Goal: Task Accomplishment & Management: Complete application form

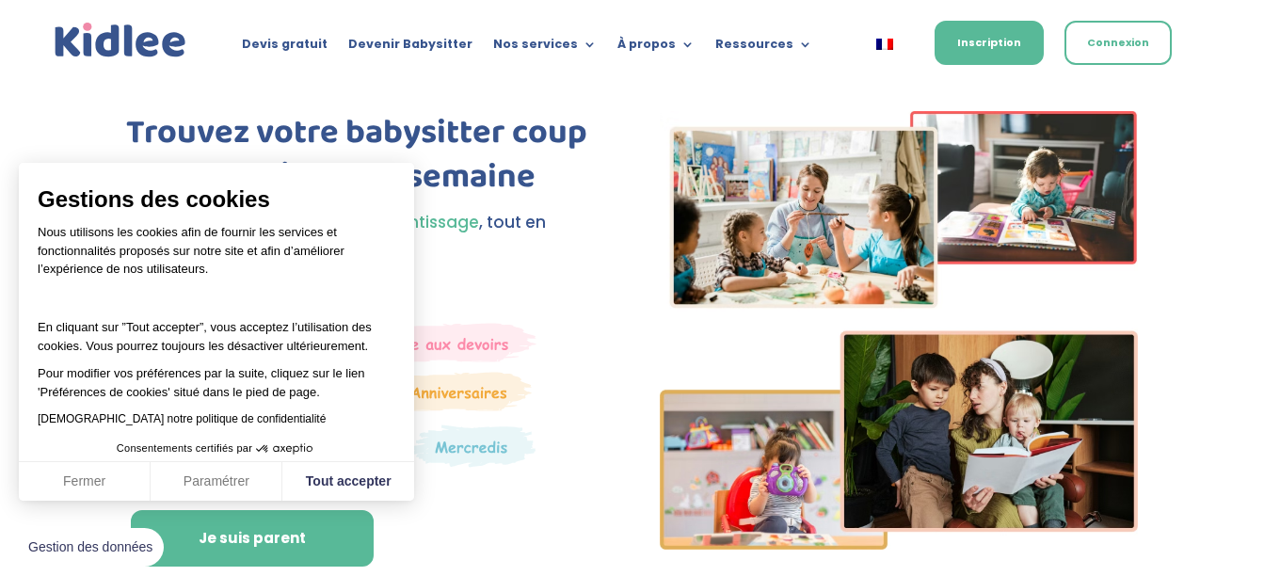
scroll to position [94, 0]
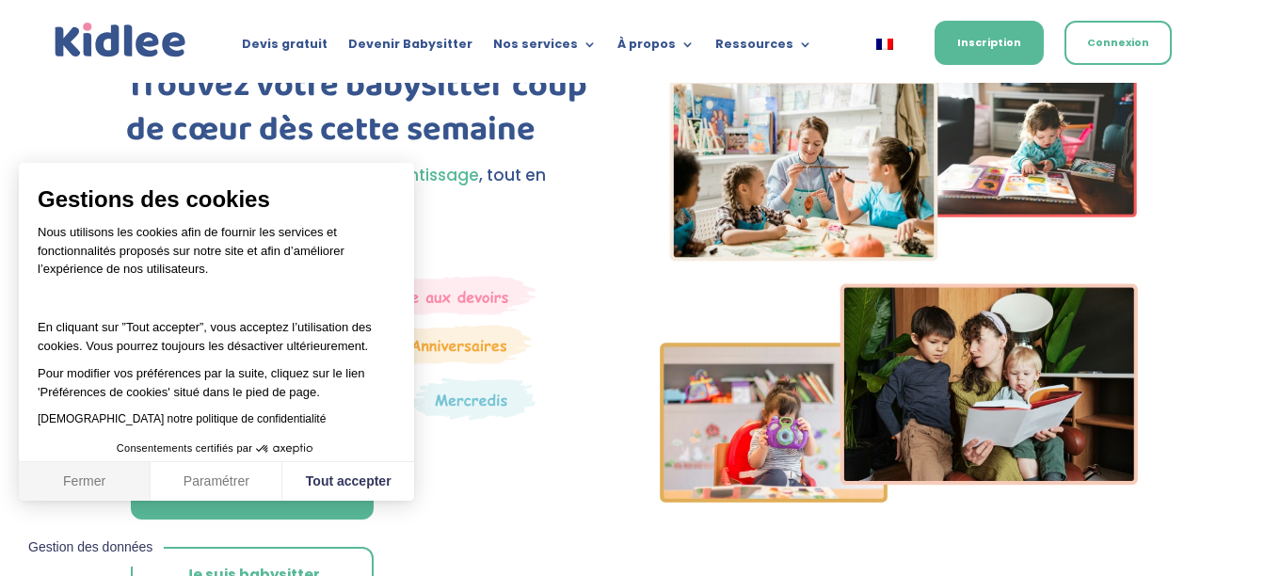
click at [61, 485] on button "Fermer" at bounding box center [85, 482] width 132 height 40
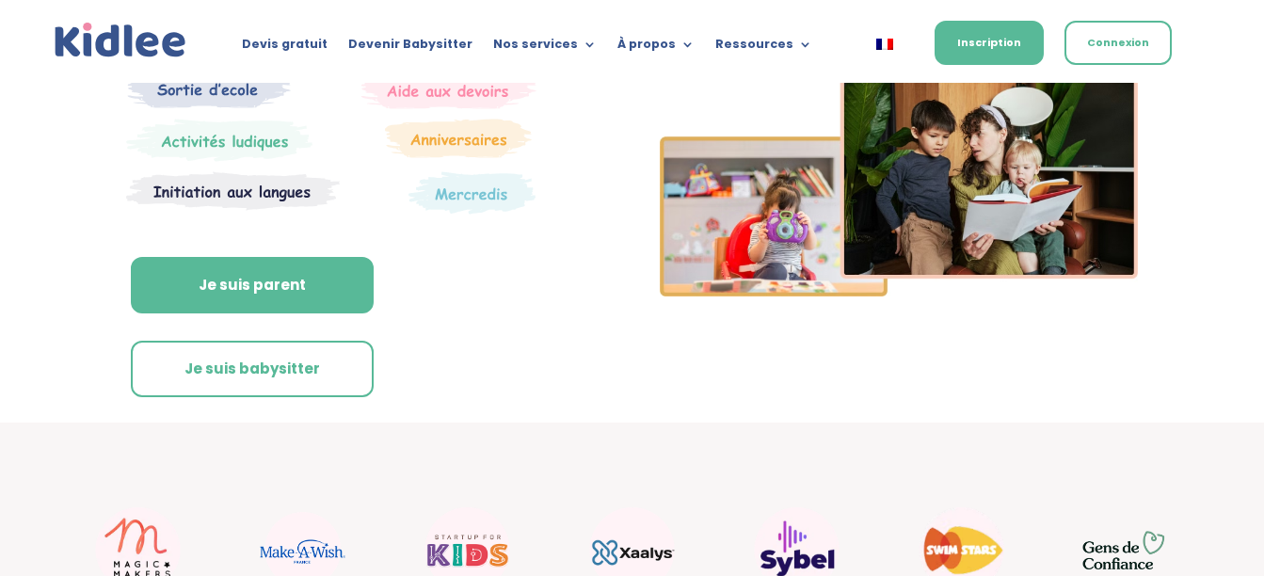
scroll to position [377, 0]
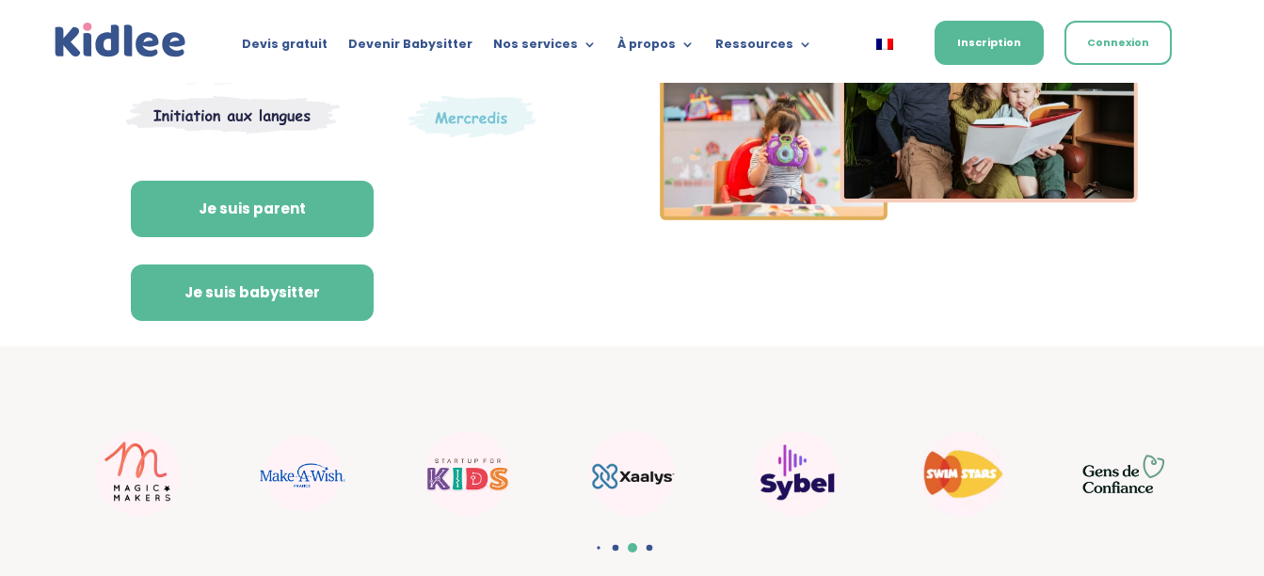
click at [277, 285] on link "Je suis babysitter" at bounding box center [252, 293] width 243 height 56
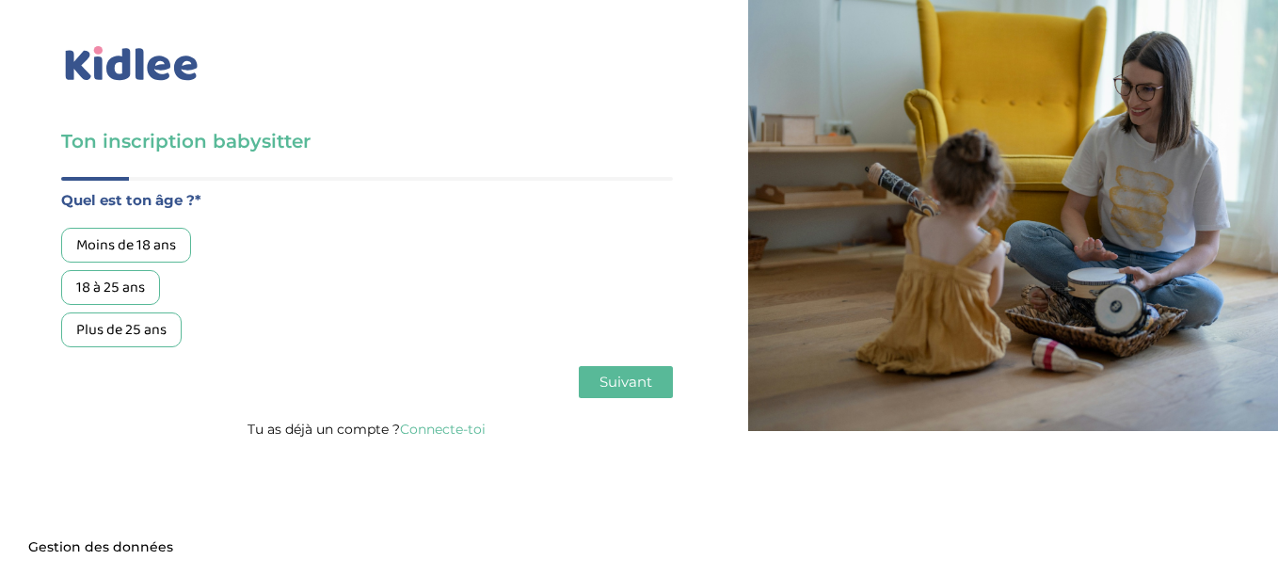
click at [132, 288] on div "18 à 25 ans" at bounding box center [110, 287] width 99 height 35
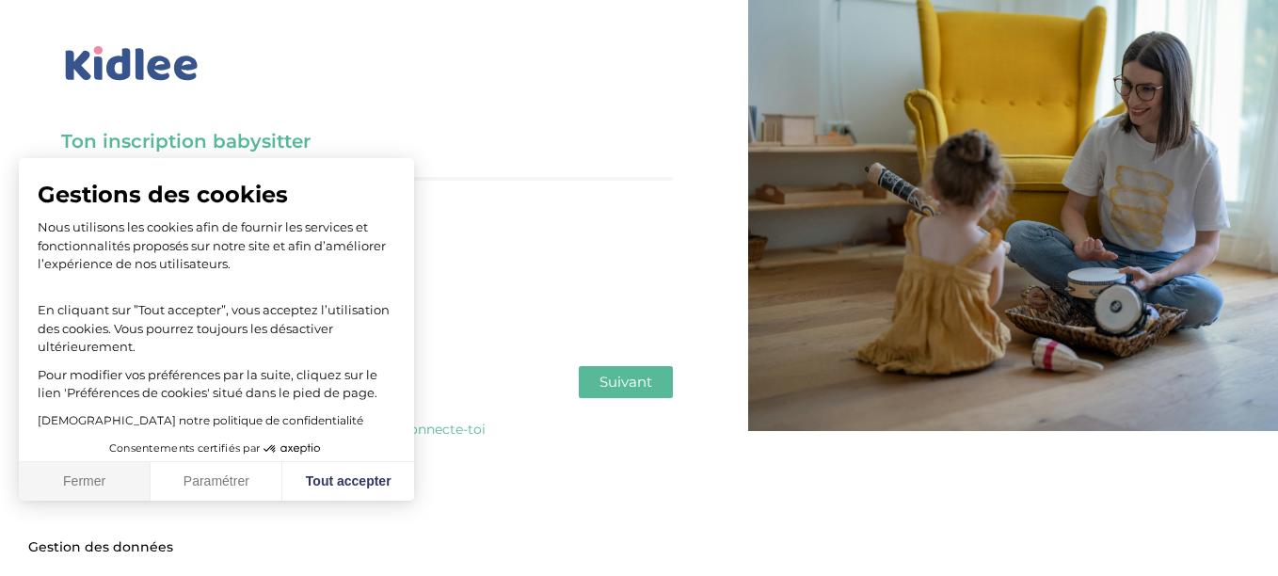
click at [65, 480] on button "Fermer" at bounding box center [85, 482] width 132 height 40
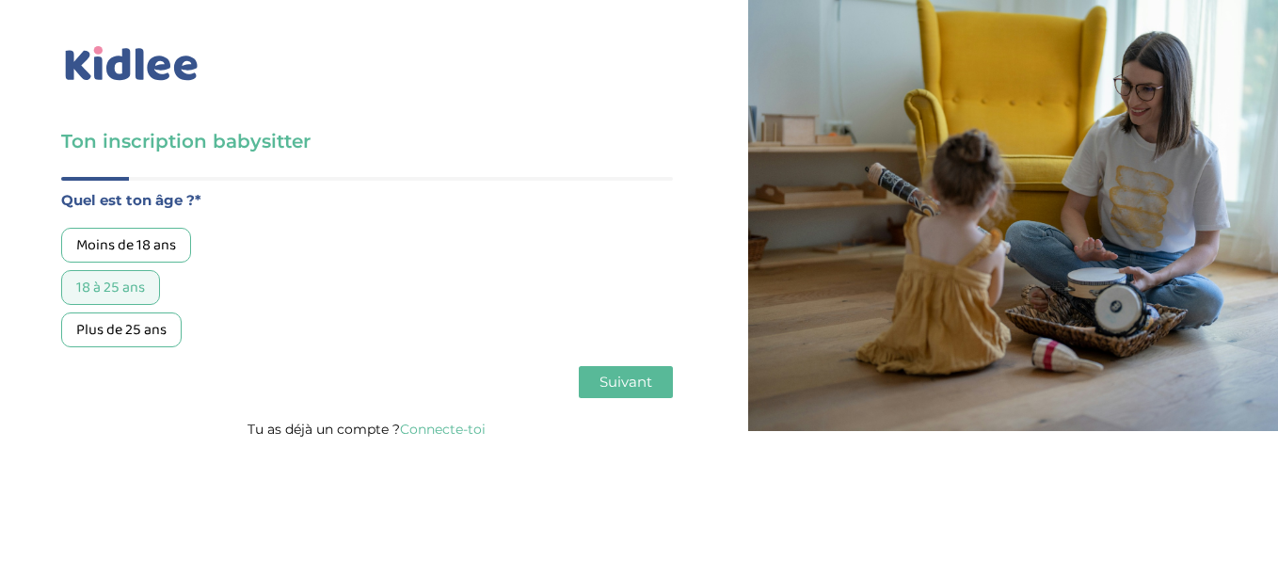
click at [608, 388] on span "Suivant" at bounding box center [626, 382] width 53 height 18
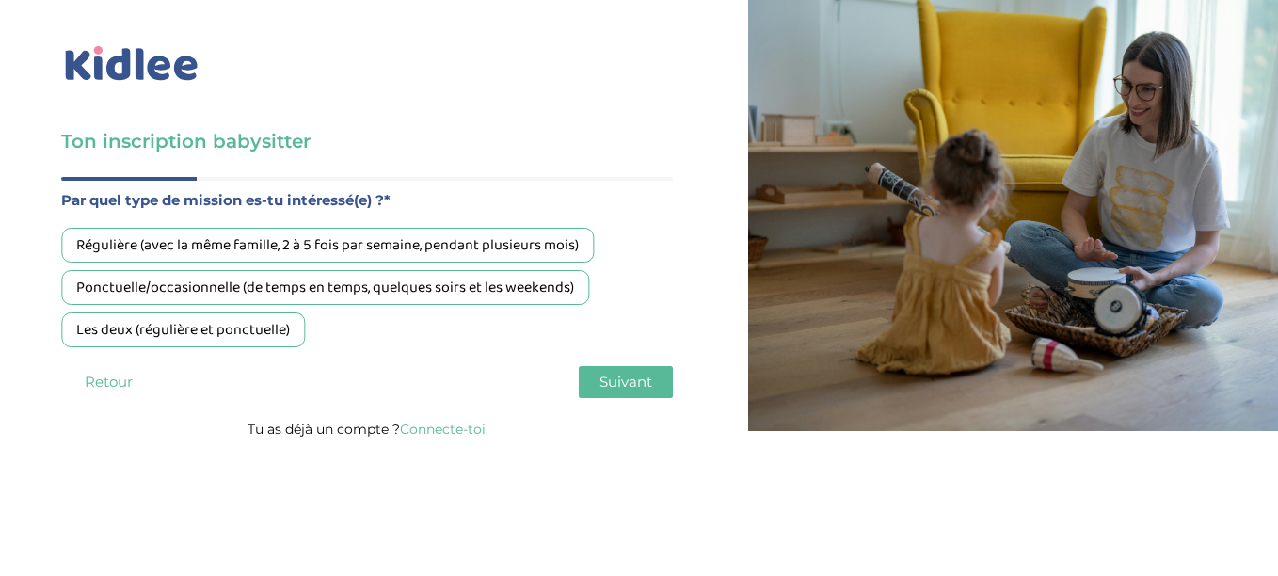
click at [445, 251] on div "Régulière (avec la même famille, 2 à 5 fois par semaine, pendant plusieurs mois)" at bounding box center [327, 245] width 533 height 35
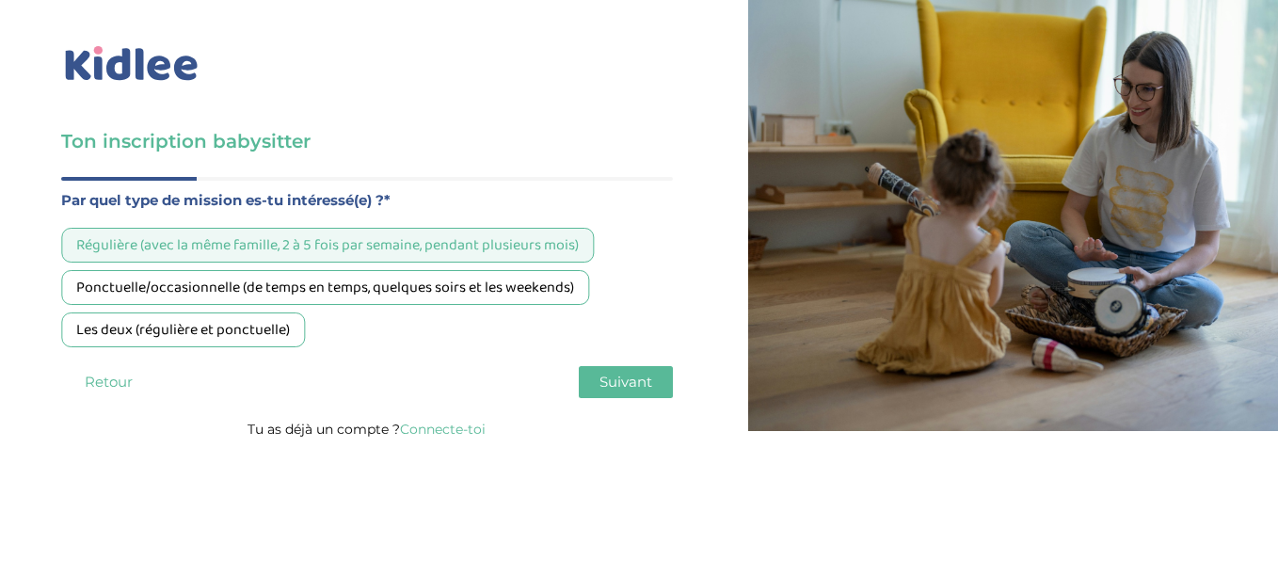
click at [611, 381] on span "Suivant" at bounding box center [626, 382] width 53 height 18
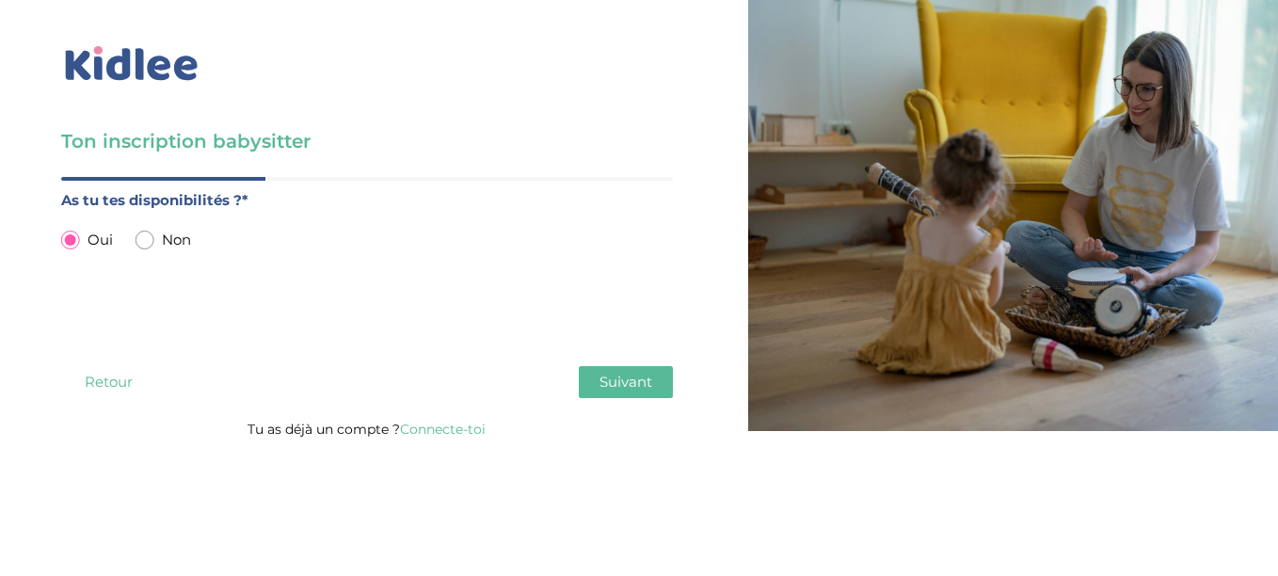
click at [632, 379] on span "Suivant" at bounding box center [626, 382] width 53 height 18
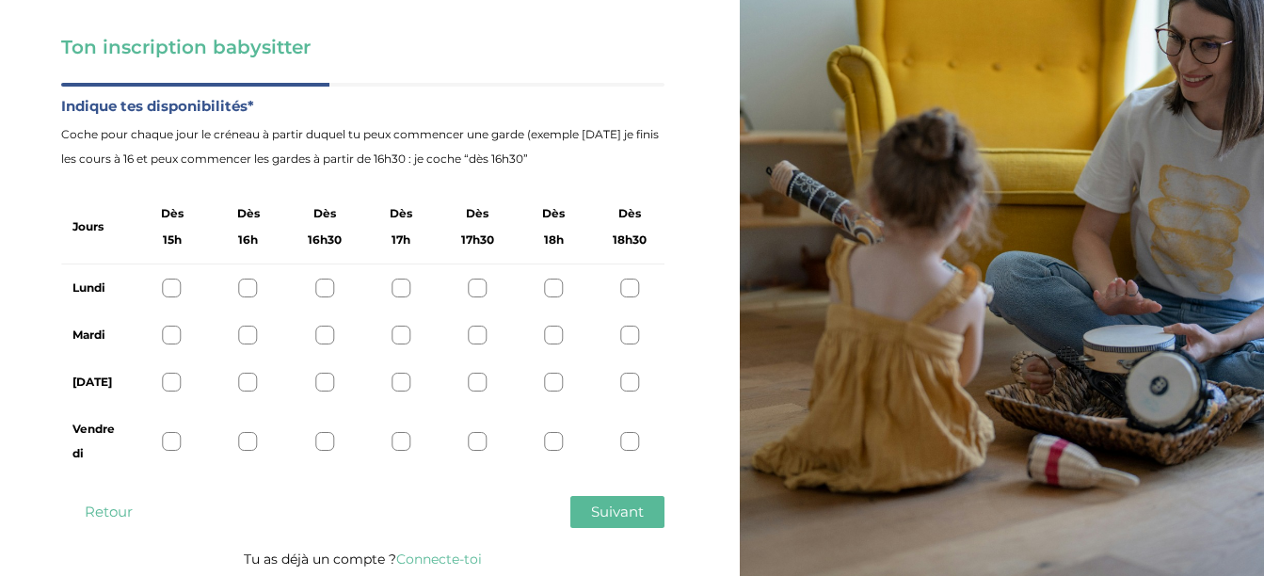
scroll to position [99, 0]
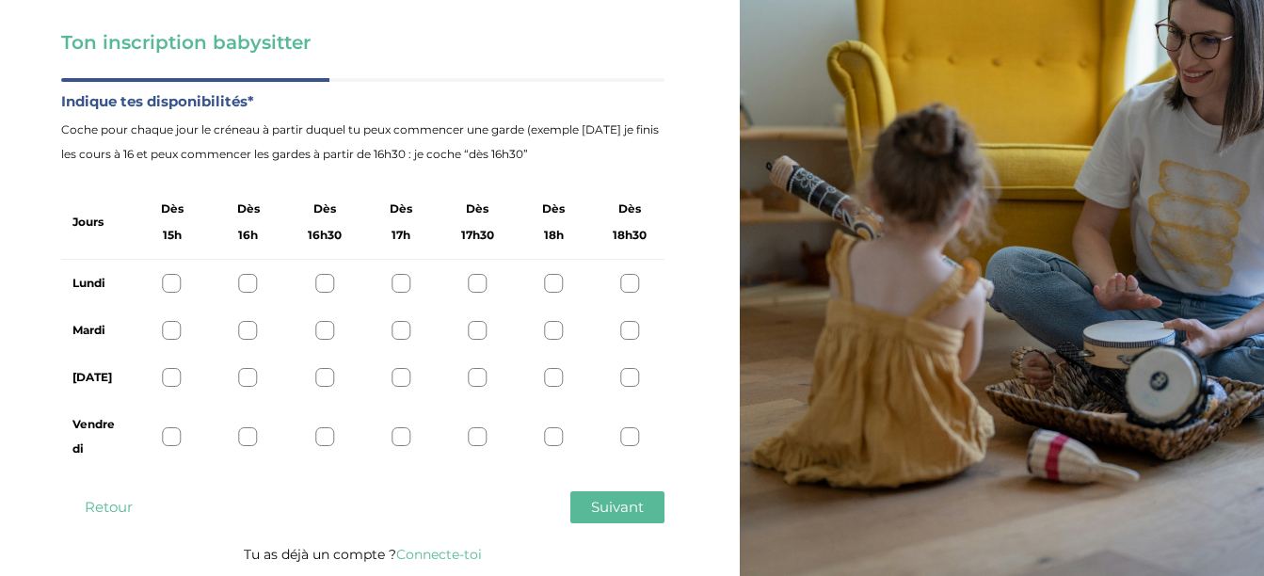
click at [161, 279] on div "Lundi" at bounding box center [362, 283] width 603 height 47
click at [168, 284] on div at bounding box center [172, 283] width 19 height 19
click at [168, 326] on div at bounding box center [172, 330] width 19 height 19
click at [178, 379] on div at bounding box center [172, 377] width 19 height 19
click at [176, 440] on div at bounding box center [172, 436] width 19 height 19
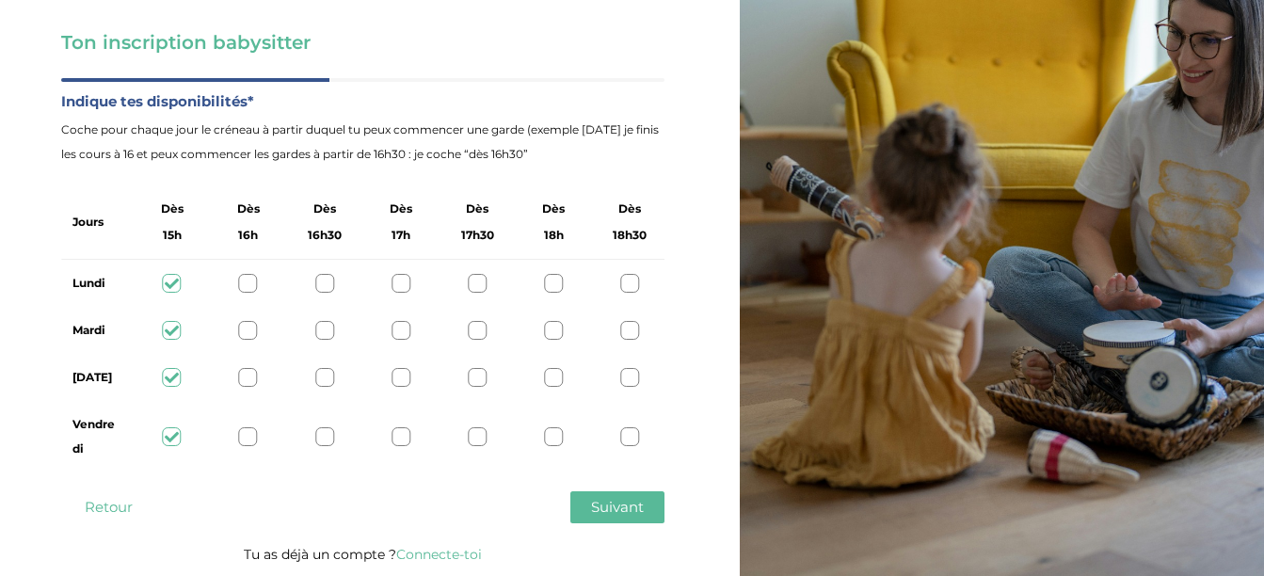
click at [251, 435] on div at bounding box center [248, 436] width 19 height 19
click at [333, 441] on div at bounding box center [324, 436] width 19 height 19
drag, startPoint x: 395, startPoint y: 435, endPoint x: 423, endPoint y: 426, distance: 28.6
click at [395, 434] on div at bounding box center [401, 436] width 19 height 19
click at [474, 436] on div at bounding box center [477, 436] width 19 height 19
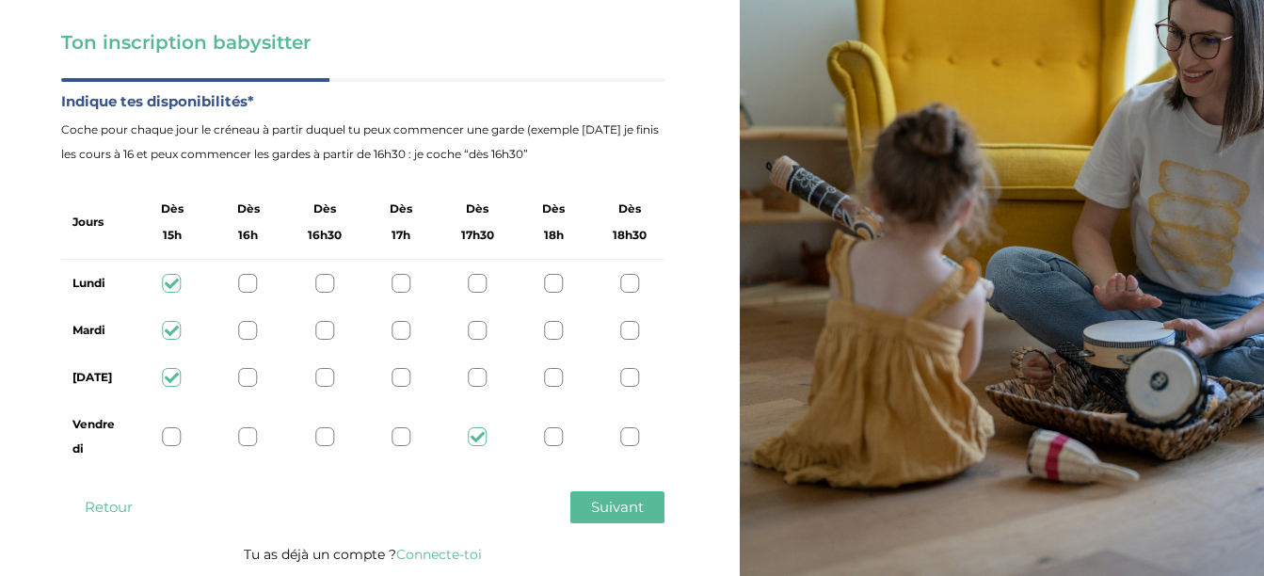
click at [554, 442] on div at bounding box center [553, 436] width 19 height 19
click at [403, 442] on div at bounding box center [401, 436] width 19 height 19
click at [407, 438] on icon at bounding box center [401, 437] width 14 height 14
click at [170, 440] on div at bounding box center [172, 436] width 19 height 19
click at [248, 435] on div at bounding box center [248, 436] width 19 height 19
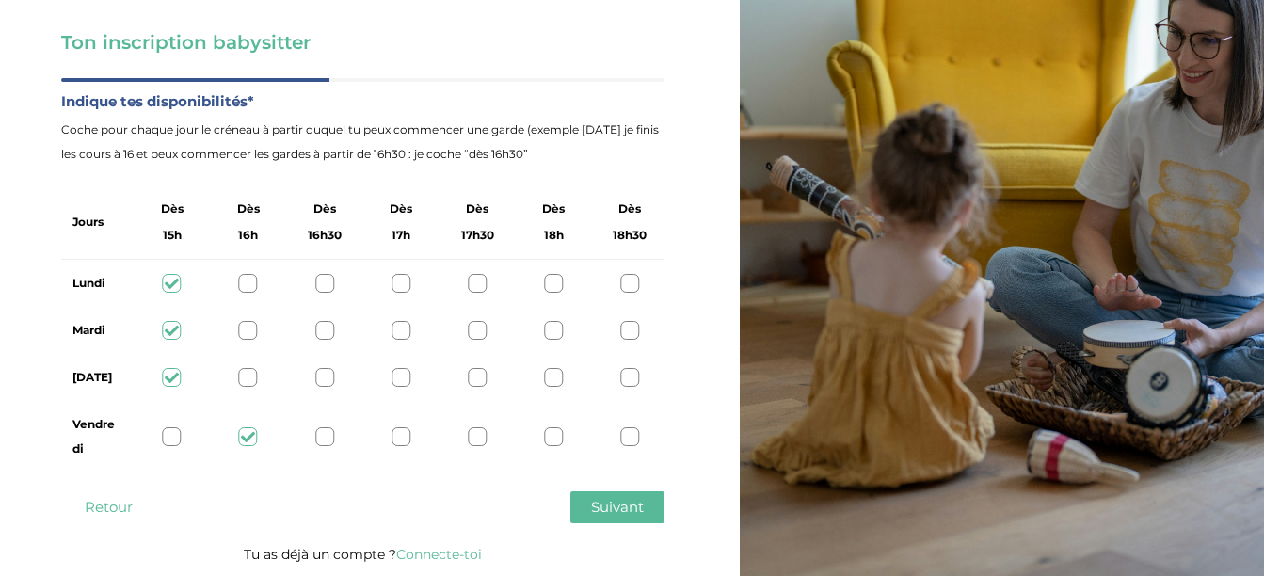
click at [172, 441] on div at bounding box center [172, 436] width 19 height 19
click at [593, 503] on span "Suivant" at bounding box center [617, 507] width 53 height 18
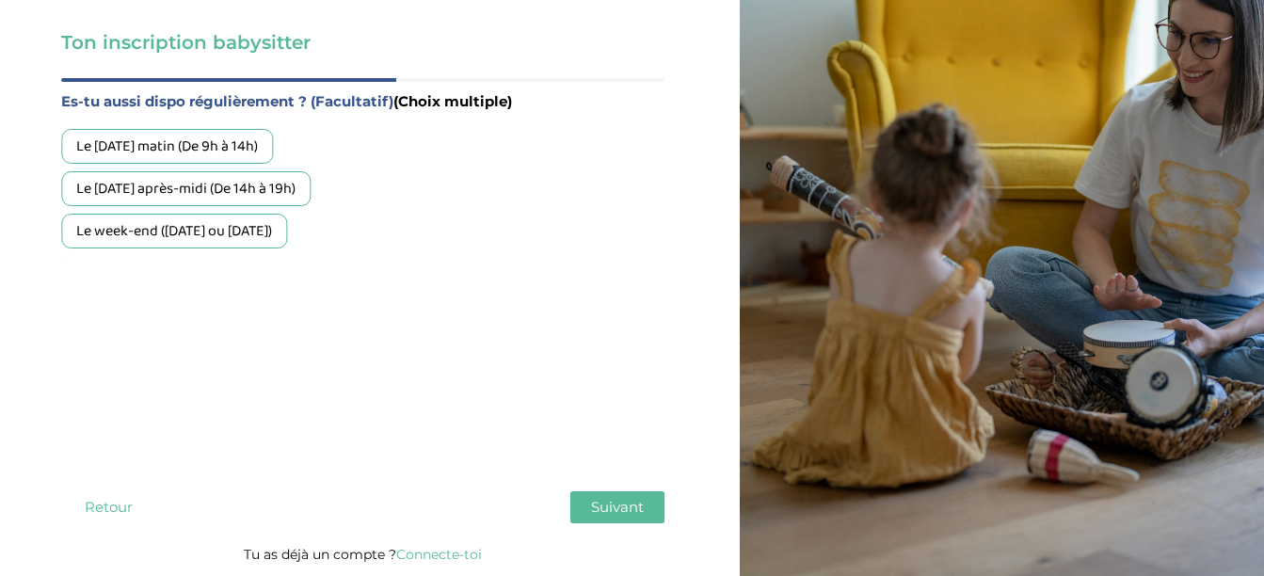
click at [260, 153] on div "Le [DATE] matin (De 9h à 14h)" at bounding box center [167, 146] width 212 height 35
click at [264, 189] on div "Le [DATE] après-midi (De 14h à 19h)" at bounding box center [185, 188] width 249 height 35
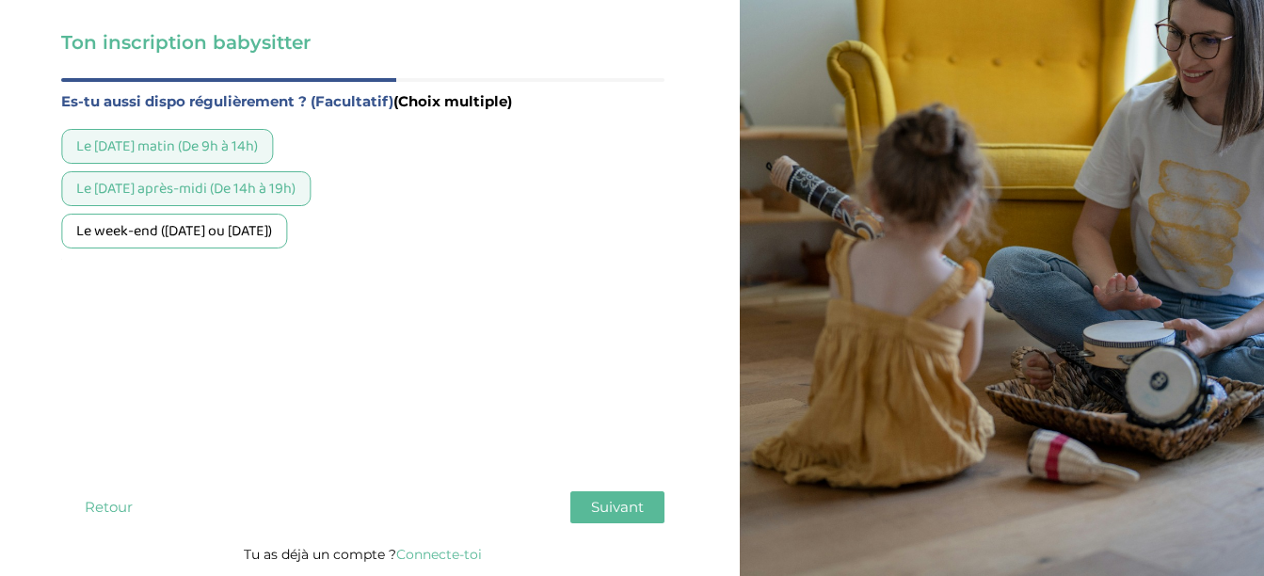
click at [634, 514] on span "Suivant" at bounding box center [617, 507] width 53 height 18
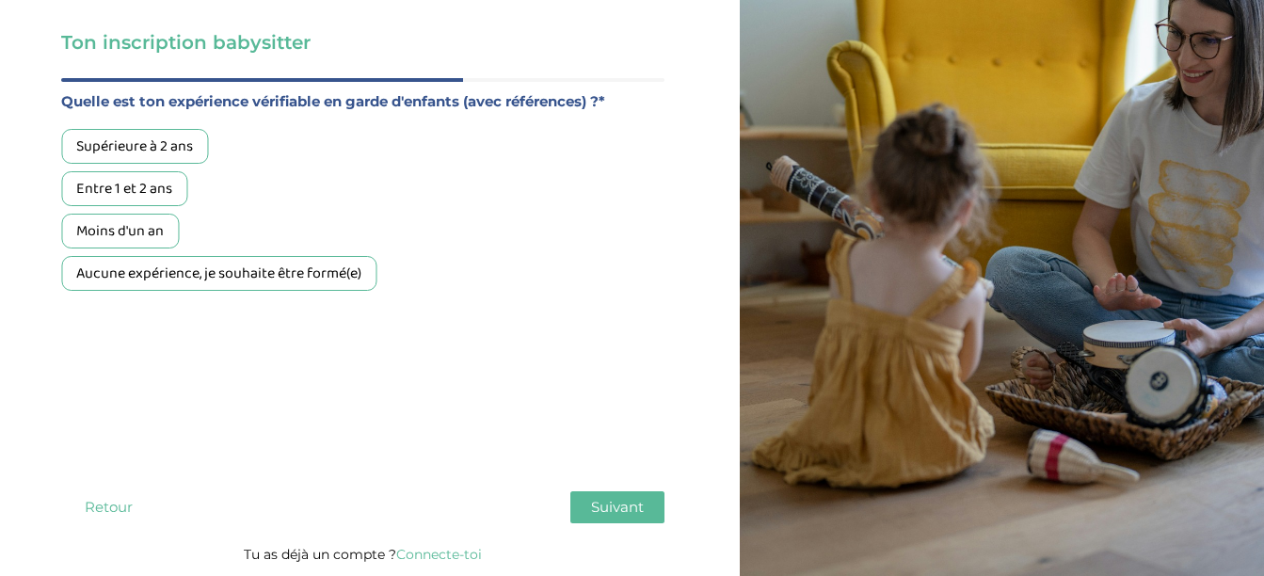
click at [152, 149] on div "Supérieure à 2 ans" at bounding box center [134, 146] width 147 height 35
click at [636, 506] on span "Suivant" at bounding box center [617, 507] width 53 height 18
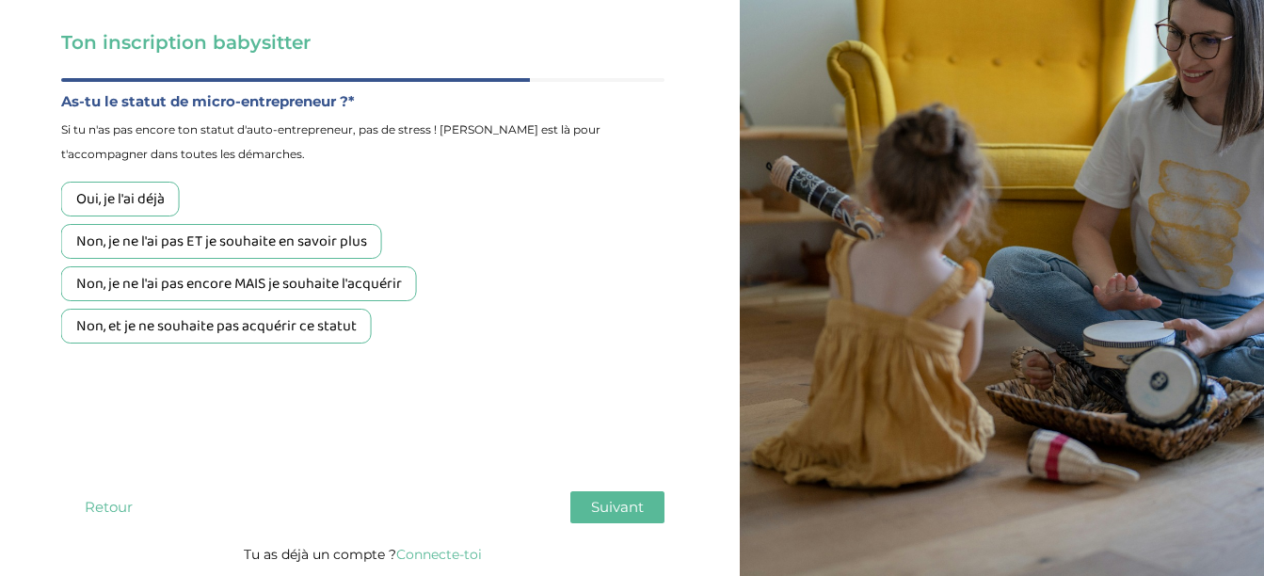
click at [371, 288] on div "Non, je ne l'ai pas encore MAIS je souhaite l'acquérir" at bounding box center [239, 283] width 356 height 35
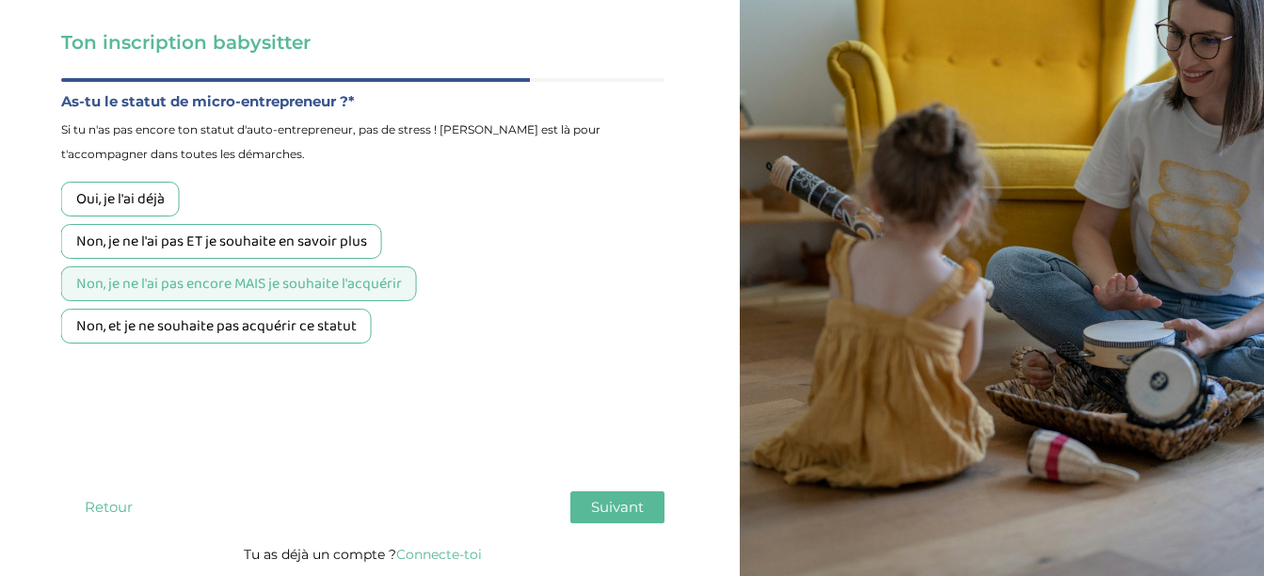
click at [604, 514] on span "Suivant" at bounding box center [617, 507] width 53 height 18
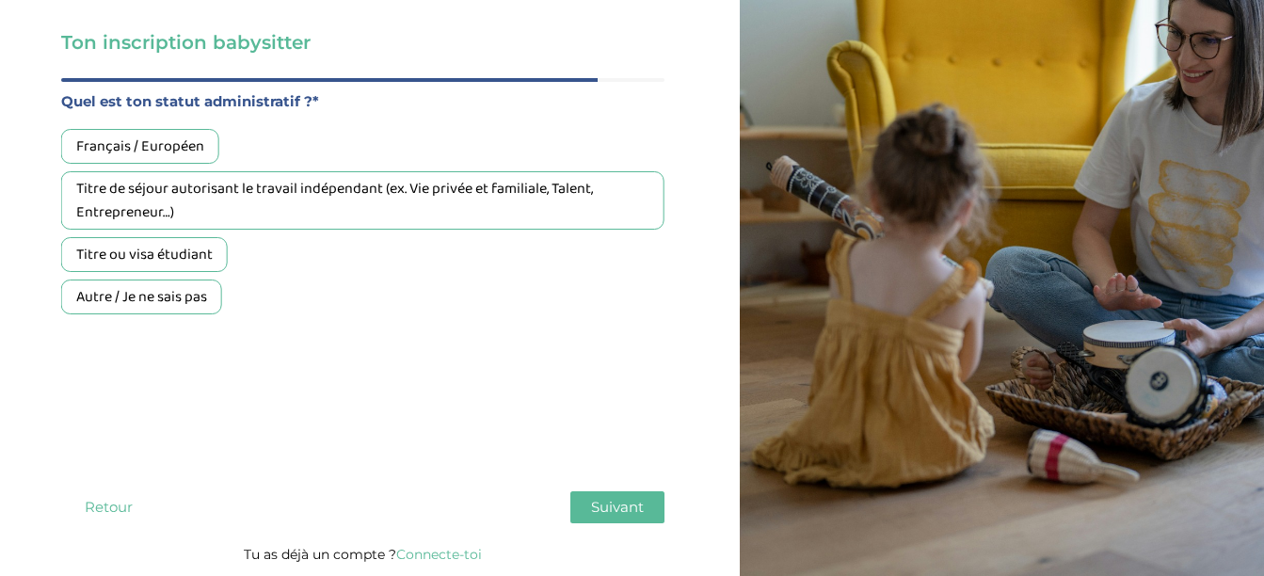
click at [207, 147] on div "Français / Européen" at bounding box center [140, 146] width 158 height 35
click at [583, 506] on button "Suivant" at bounding box center [617, 507] width 94 height 32
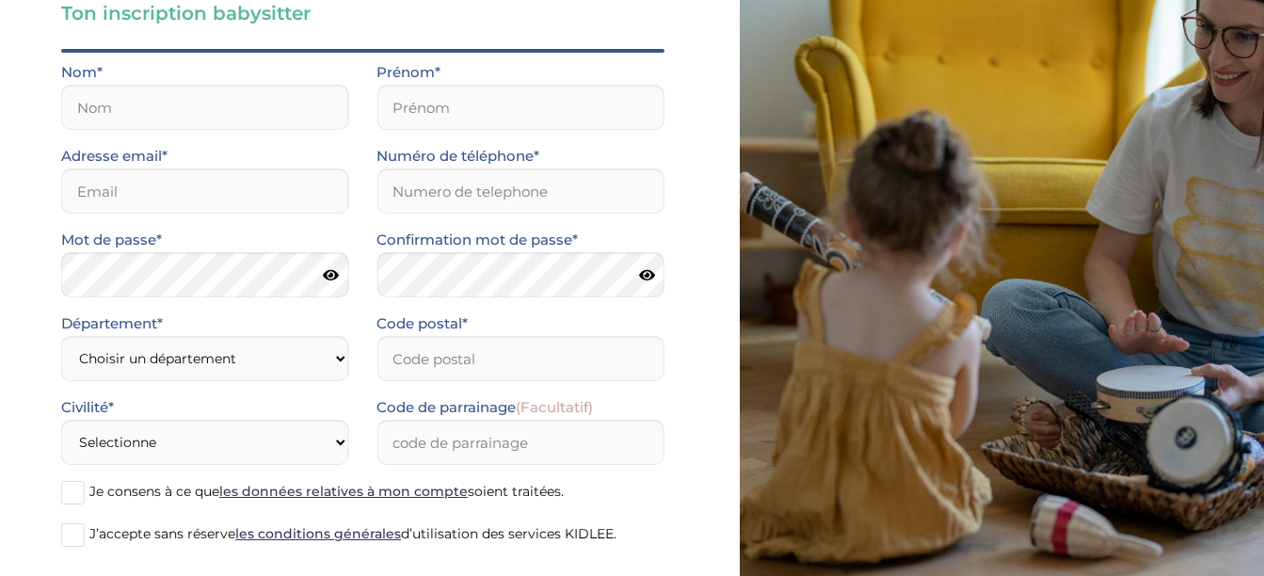
scroll to position [0, 0]
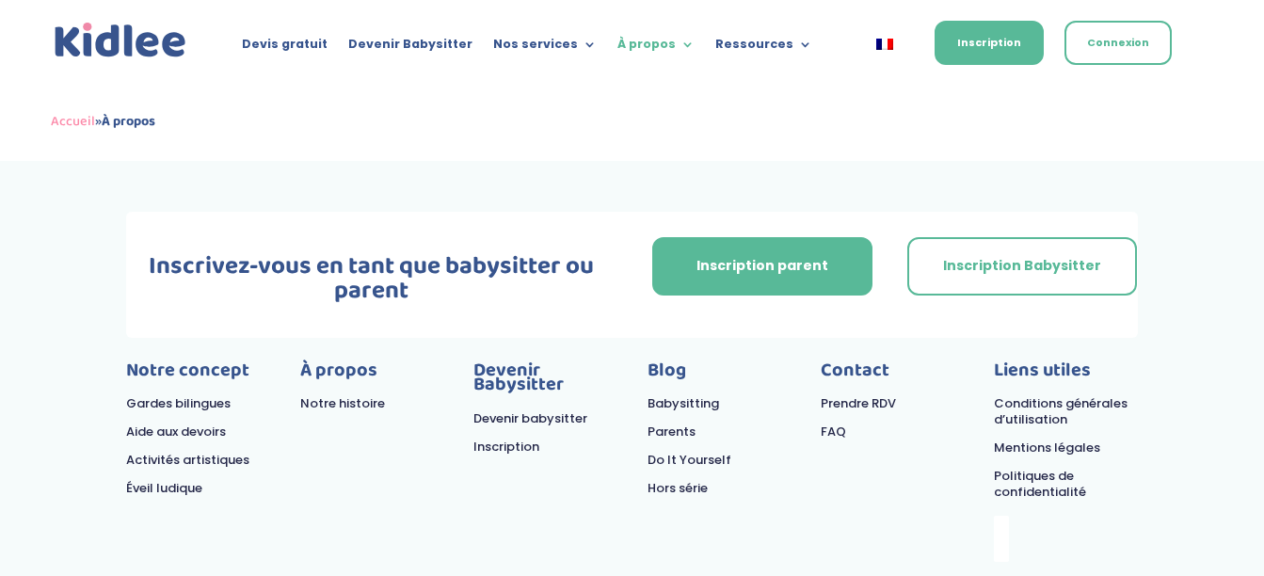
scroll to position [3769, 0]
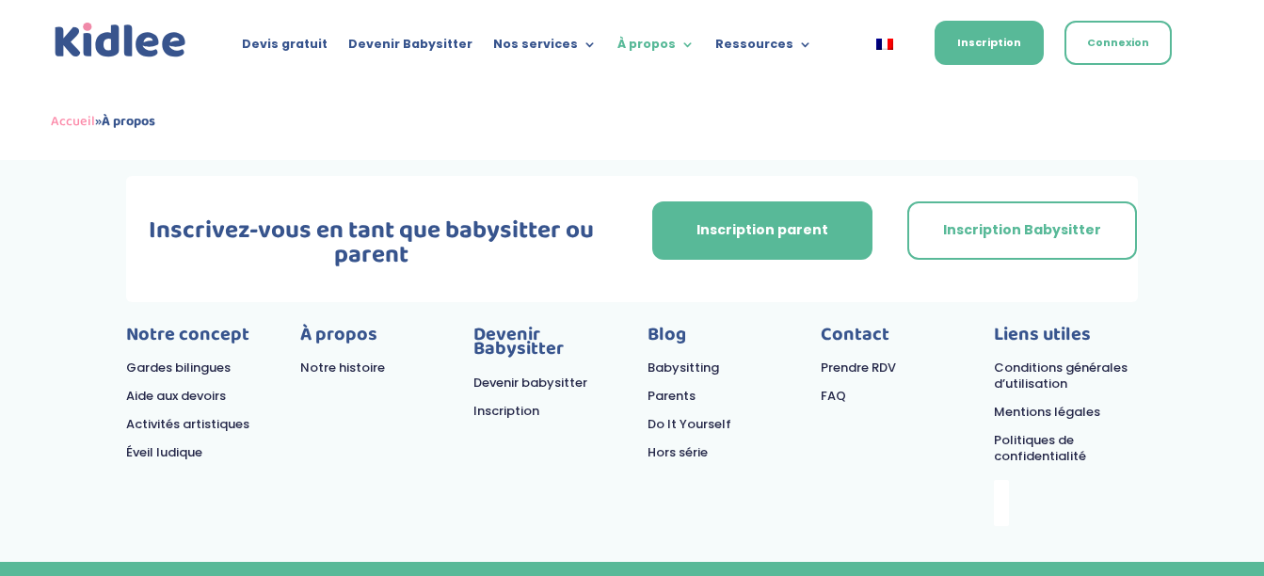
click at [869, 359] on link "Prendre RDV" at bounding box center [858, 368] width 75 height 18
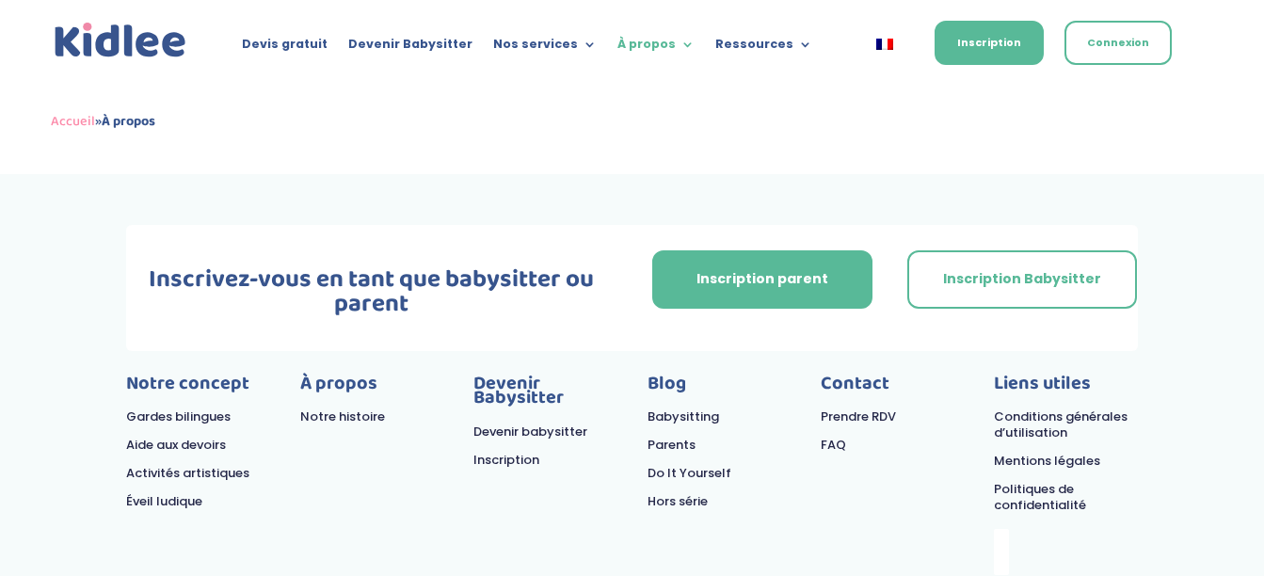
scroll to position [3675, 0]
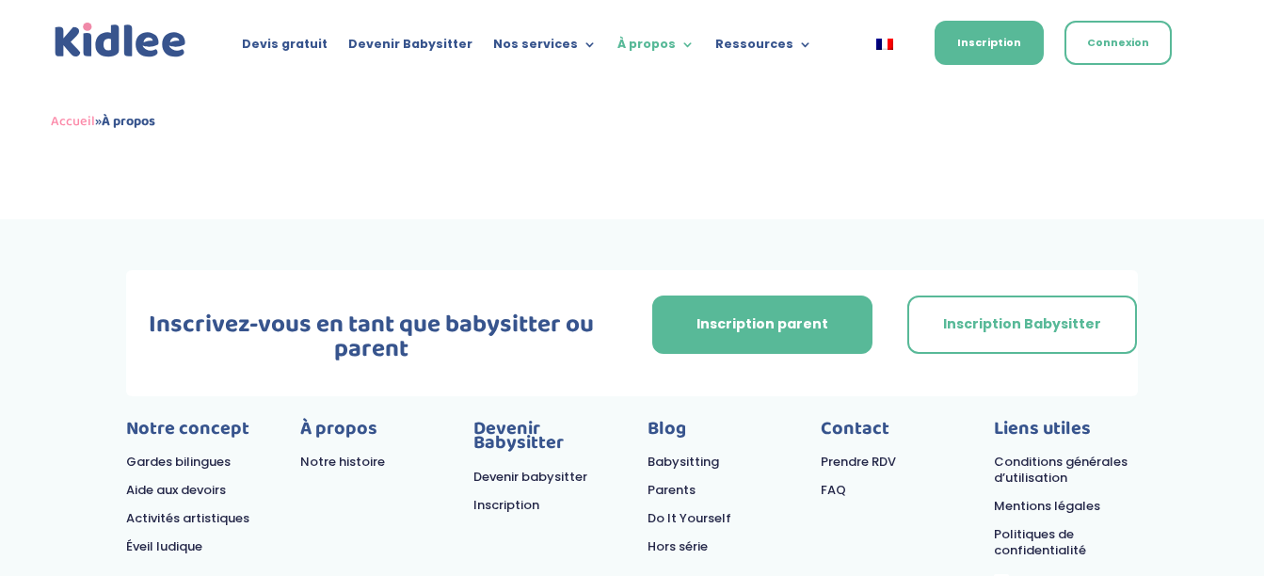
click at [543, 468] on link "Devenir babysitter" at bounding box center [531, 477] width 114 height 18
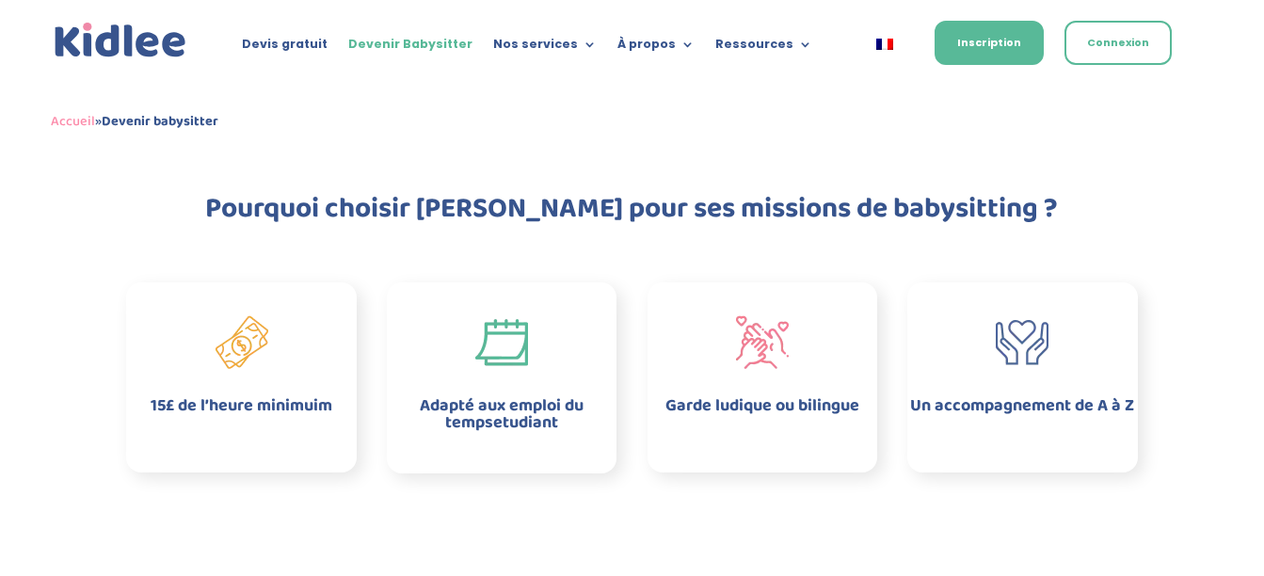
scroll to position [471, 0]
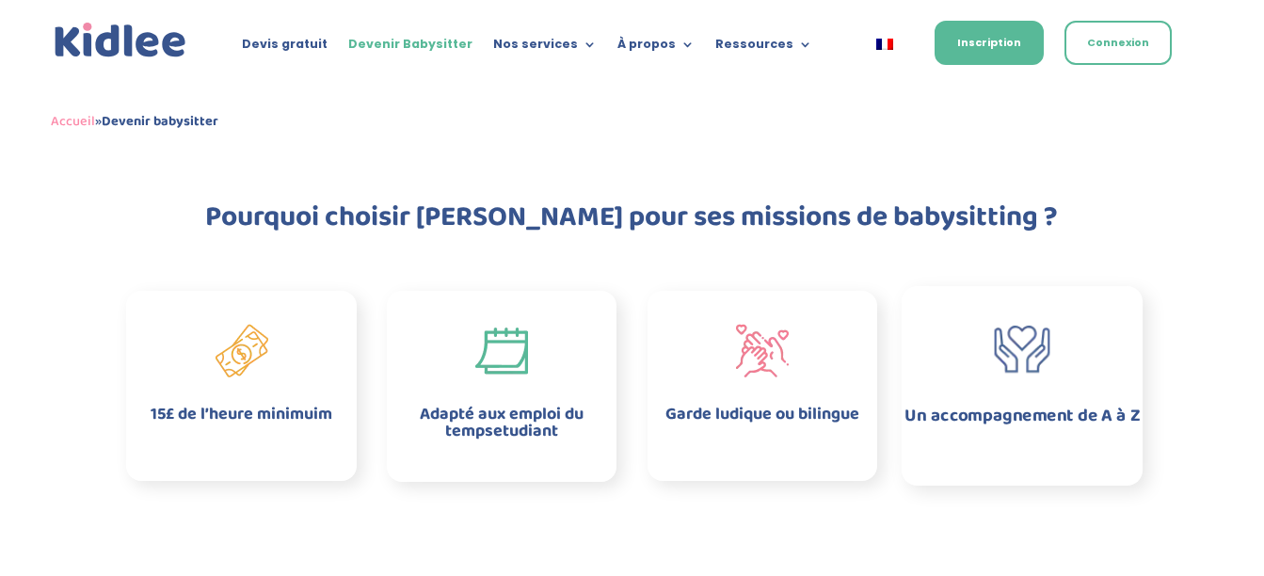
click at [1018, 365] on img at bounding box center [1023, 349] width 56 height 56
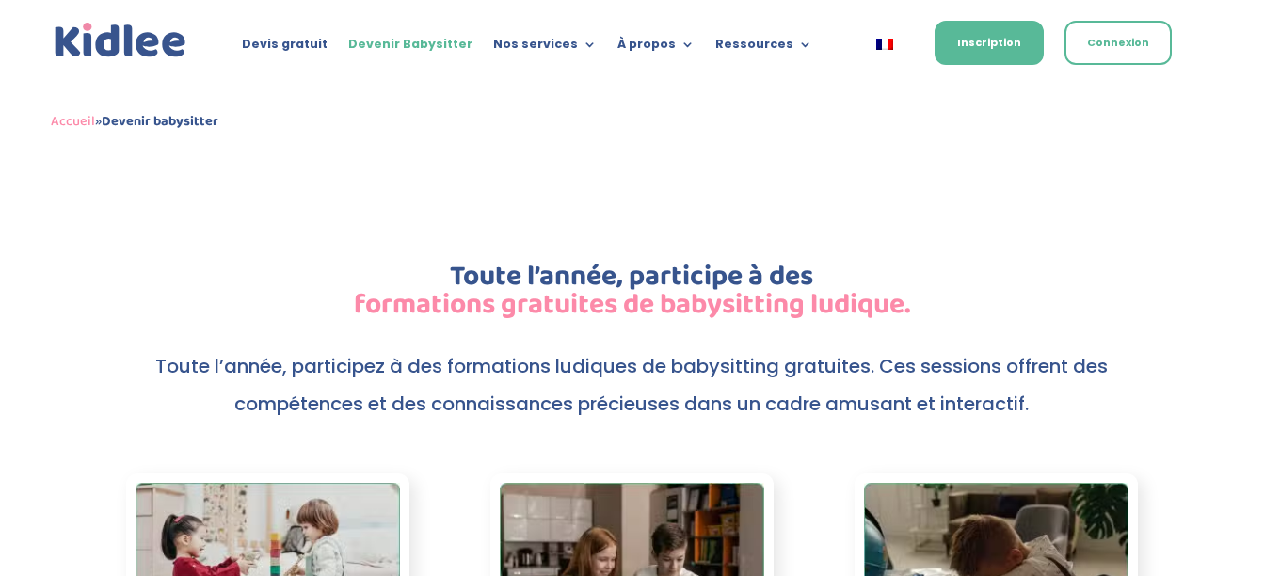
scroll to position [3766, 0]
